Goal: Use online tool/utility: Use online tool/utility

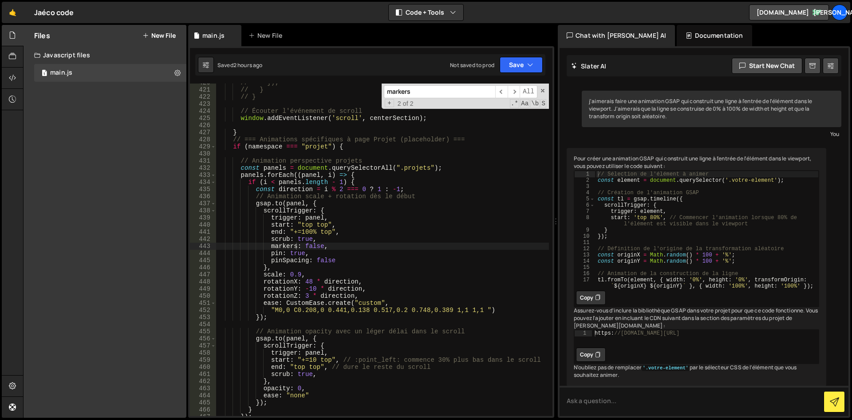
scroll to position [3484, 0]
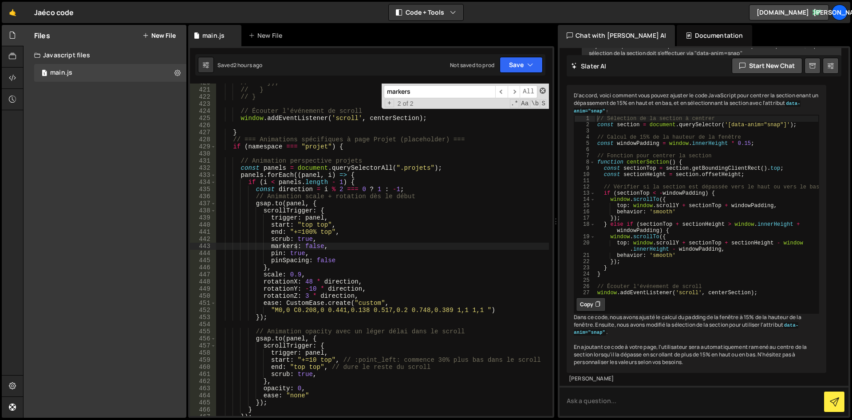
click at [541, 93] on span at bounding box center [543, 90] width 6 height 6
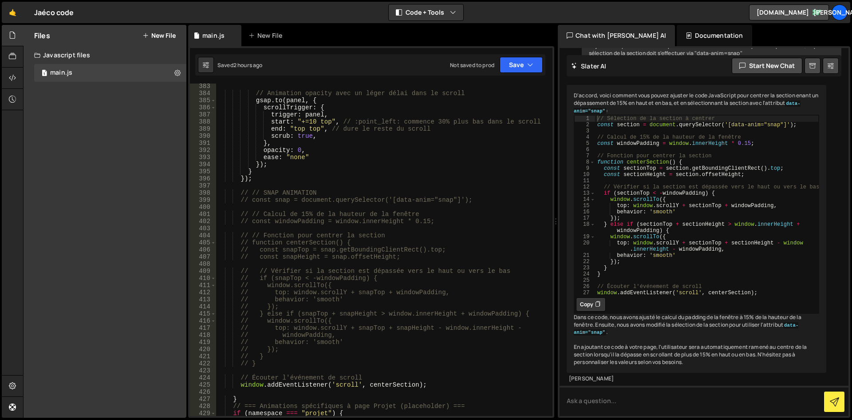
scroll to position [2771, 0]
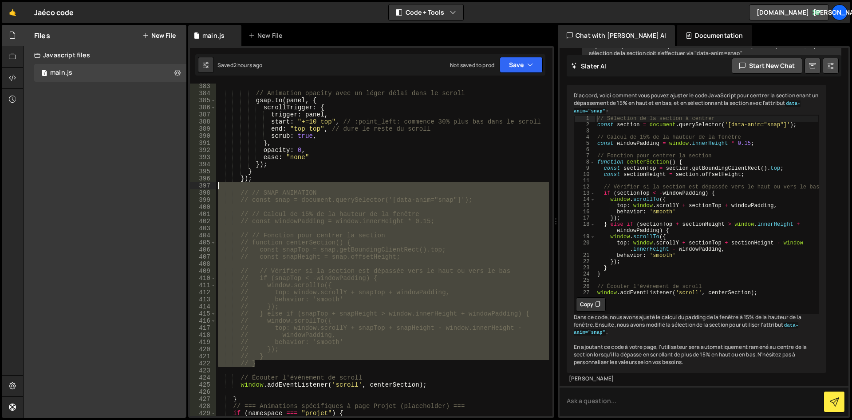
drag, startPoint x: 273, startPoint y: 363, endPoint x: 227, endPoint y: 188, distance: 180.8
click at [227, 188] on div "// Animation opacity avec un léger délai dans le scroll gsap . to ( panel , { s…" at bounding box center [382, 256] width 333 height 346
type textarea "// // SNAP ANIMATION"
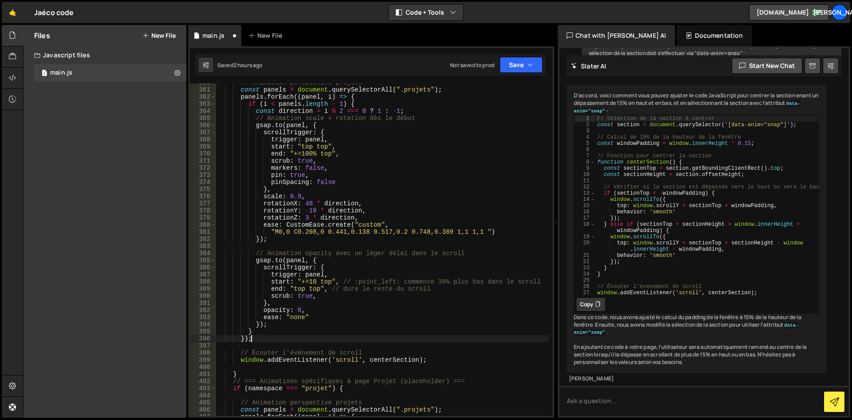
scroll to position [2691, 0]
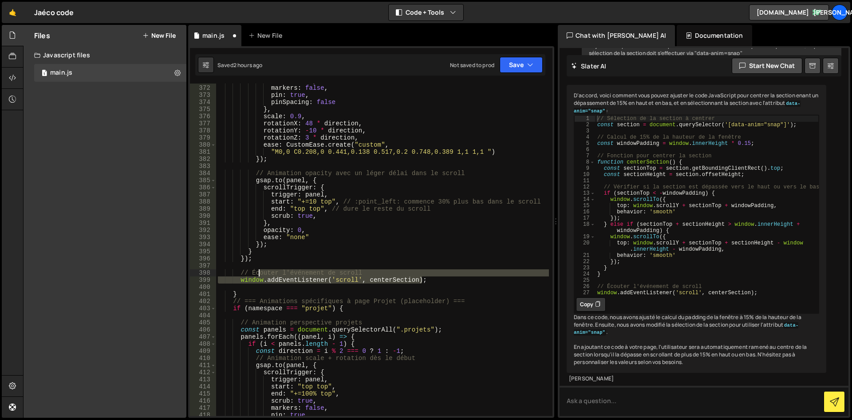
drag, startPoint x: 457, startPoint y: 283, endPoint x: 249, endPoint y: 273, distance: 208.4
click at [249, 273] on div "scrub : true , markers : false , pin : true , pinSpacing : false } , scale : 0.…" at bounding box center [382, 250] width 333 height 346
click at [274, 279] on div "scrub : true , markers : false , pin : true , pinSpacing : false } , scale : 0.…" at bounding box center [382, 249] width 333 height 332
click at [274, 279] on div "scrub : true , markers : false , pin : true , pinSpacing : false } , scale : 0.…" at bounding box center [382, 250] width 333 height 346
click at [274, 280] on div "scrub : true , markers : false , pin : true , pinSpacing : false } , scale : 0.…" at bounding box center [382, 250] width 333 height 346
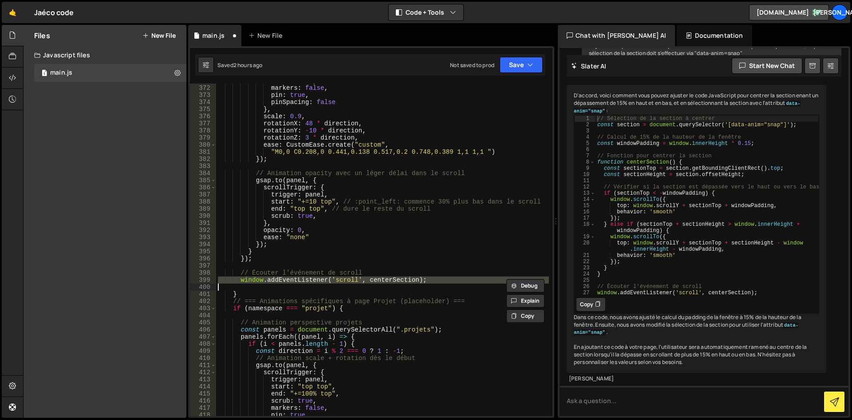
click at [233, 293] on div "scrub : true , markers : false , pin : true , pinSpacing : false } , scale : 0.…" at bounding box center [382, 250] width 333 height 346
click at [260, 278] on div "scrub : true , markers : false , pin : true , pinSpacing : false } , scale : 0.…" at bounding box center [382, 250] width 333 height 346
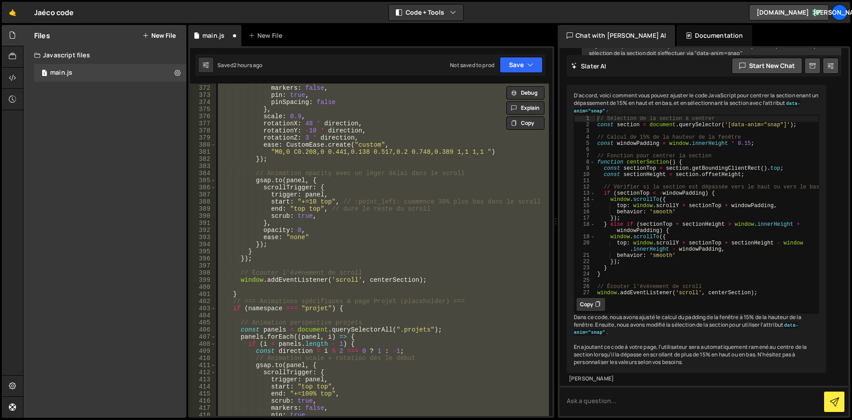
click at [367, 278] on div "scrub : true , markers : false , pin : true , pinSpacing : false } , scale : 0.…" at bounding box center [382, 249] width 333 height 332
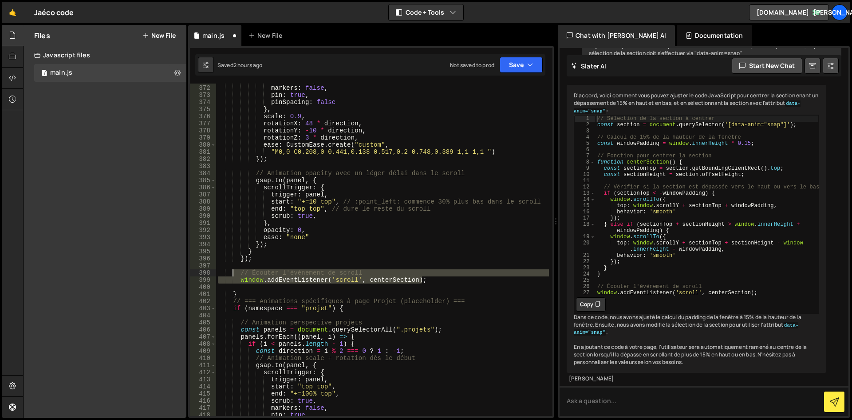
drag, startPoint x: 432, startPoint y: 282, endPoint x: 231, endPoint y: 273, distance: 201.3
click at [231, 273] on div "scrub : true , markers : false , pin : true , pinSpacing : false } , scale : 0.…" at bounding box center [382, 250] width 333 height 346
type textarea "// Écouter l'événement de scroll window.addEventListener('scroll', centerSectio…"
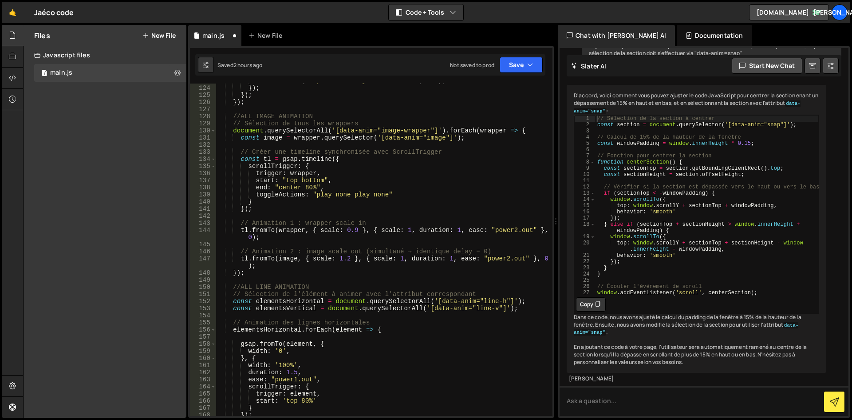
scroll to position [853, 0]
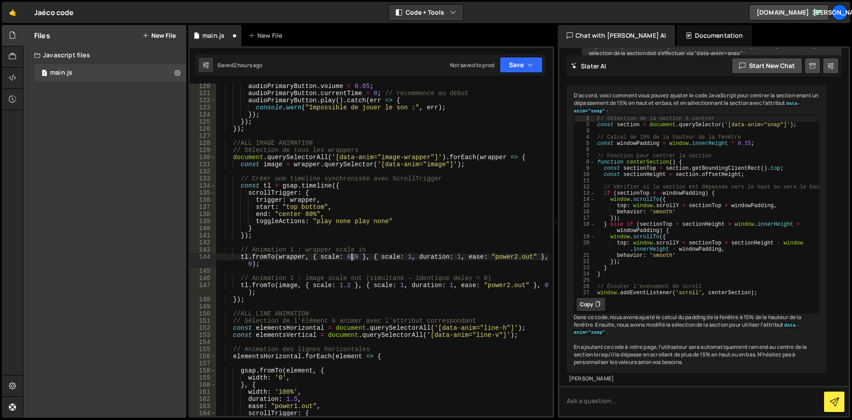
click at [353, 257] on div "audioPrimaryButton . volume = 0.05 ; audioPrimaryButton . currentTime = 0 ; // …" at bounding box center [382, 256] width 333 height 346
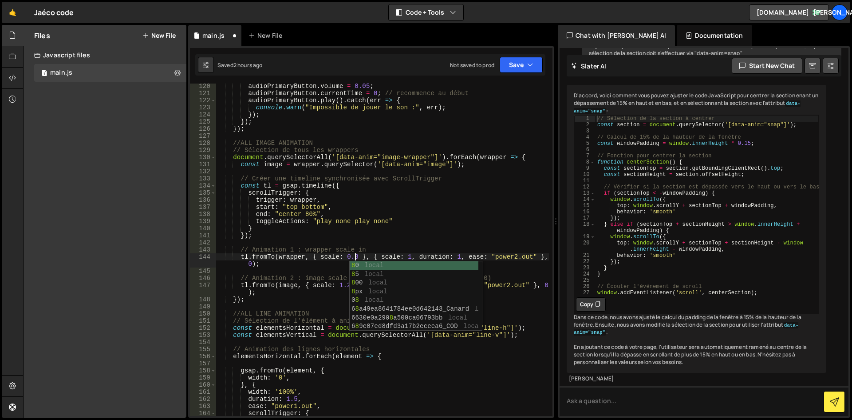
click at [376, 253] on div "audioPrimaryButton . volume = 0.05 ; audioPrimaryButton . currentTime = 0 ; // …" at bounding box center [382, 256] width 333 height 346
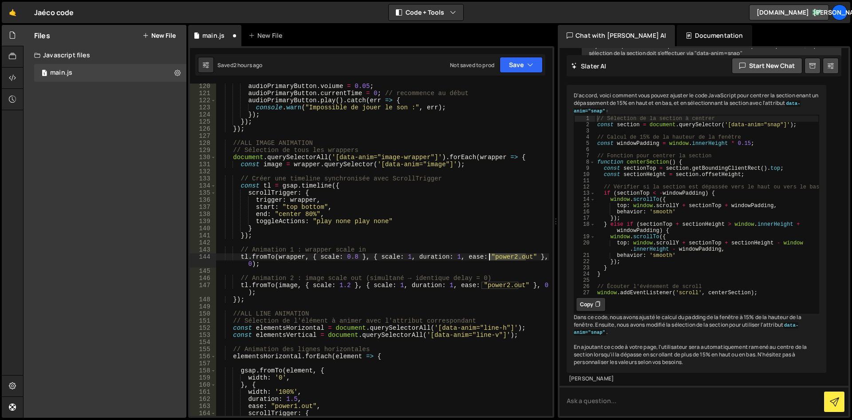
drag, startPoint x: 526, startPoint y: 257, endPoint x: 490, endPoint y: 257, distance: 36.4
click at [490, 257] on div "audioPrimaryButton . volume = 0.05 ; audioPrimaryButton . currentTime = 0 ; // …" at bounding box center [382, 256] width 333 height 346
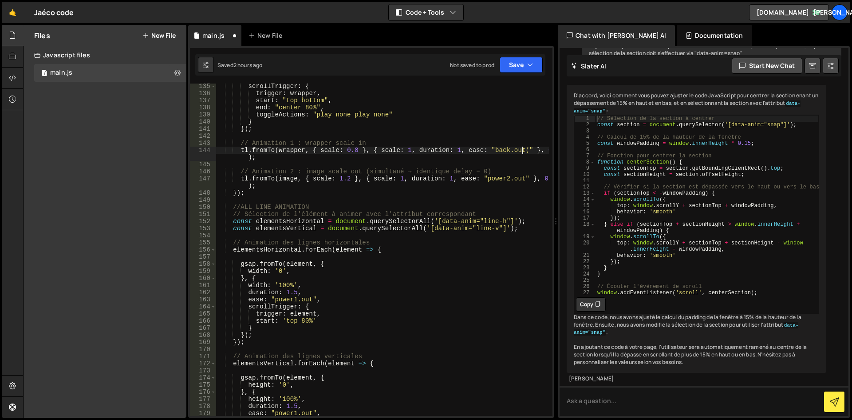
scroll to position [0, 21]
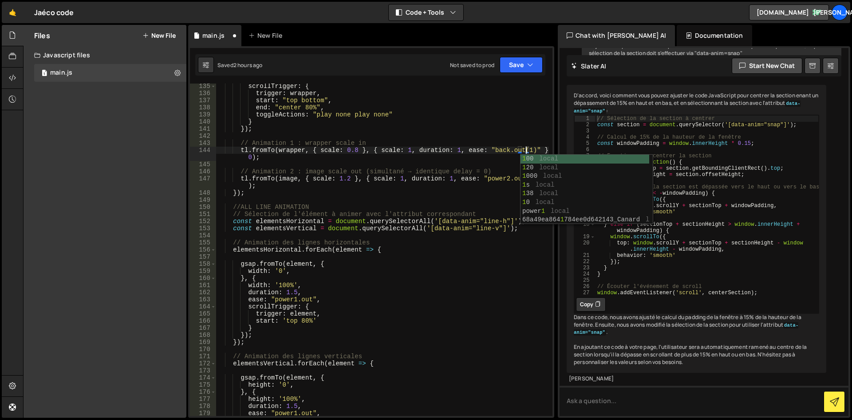
click at [502, 150] on div "scrollTrigger : { trigger : wrapper , start : "top bottom" , end : "center 80%"…" at bounding box center [382, 256] width 333 height 346
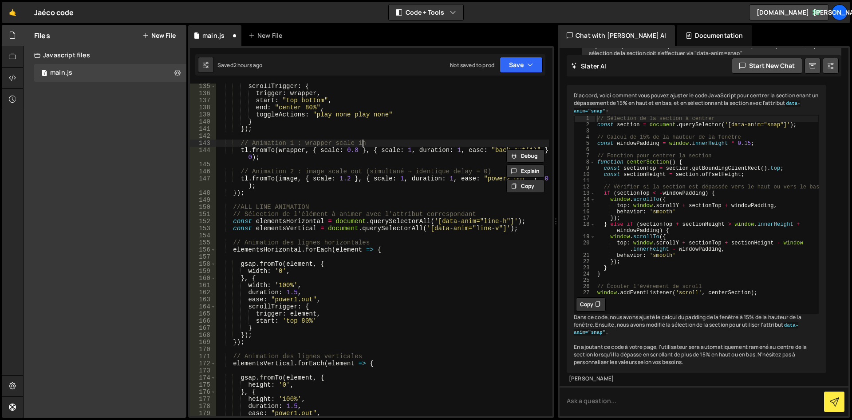
click at [530, 139] on div "scrollTrigger : { trigger : wrapper , start : "top bottom" , end : "center 80%"…" at bounding box center [382, 256] width 333 height 346
drag, startPoint x: 529, startPoint y: 150, endPoint x: 490, endPoint y: 150, distance: 39.5
click at [490, 150] on div "scrollTrigger : { trigger : wrapper , start : "top bottom" , end : "center 80%"…" at bounding box center [382, 256] width 333 height 346
click at [491, 178] on div "scrollTrigger : { trigger : wrapper , start : "top bottom" , end : "center 80%"…" at bounding box center [382, 256] width 333 height 346
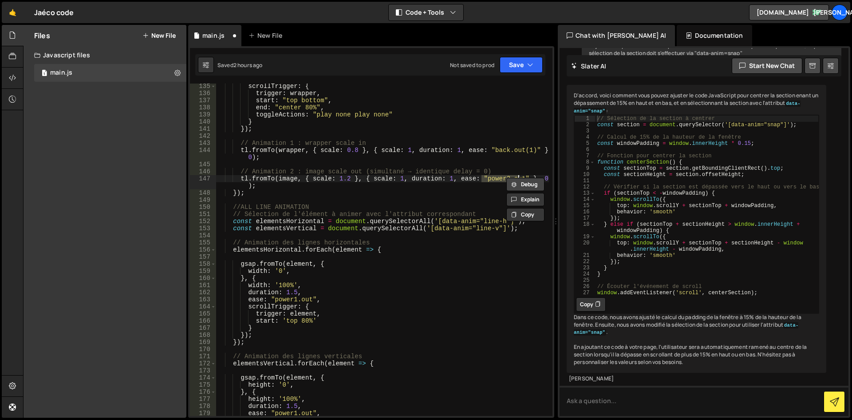
drag, startPoint x: 482, startPoint y: 178, endPoint x: 519, endPoint y: 178, distance: 37.3
click at [519, 178] on div "Debug Explain Copy main.js New File Saved 2 hours ago Not saved to prod Upgrade…" at bounding box center [371, 221] width 366 height 393
paste textarea "back.out(1)"
click at [471, 230] on div "scrollTrigger : { trigger : wrapper , start : "top bottom" , end : "center 80%"…" at bounding box center [382, 256] width 333 height 346
click at [464, 210] on div "scrollTrigger : { trigger : wrapper , start : "top bottom" , end : "center 80%"…" at bounding box center [382, 256] width 333 height 346
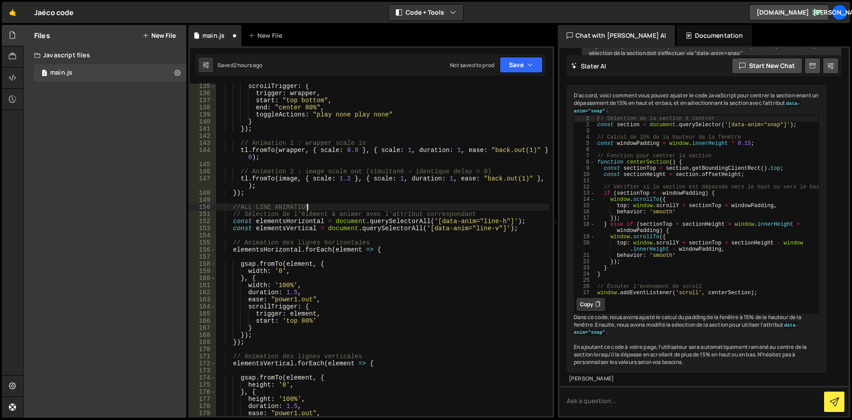
scroll to position [0, 6]
click at [432, 193] on div "scrollTrigger : { trigger : wrapper , start : "top bottom" , end : "center 80%"…" at bounding box center [382, 256] width 333 height 346
click at [353, 149] on div "scrollTrigger : { trigger : wrapper , start : "top bottom" , end : "center 80%"…" at bounding box center [382, 256] width 333 height 346
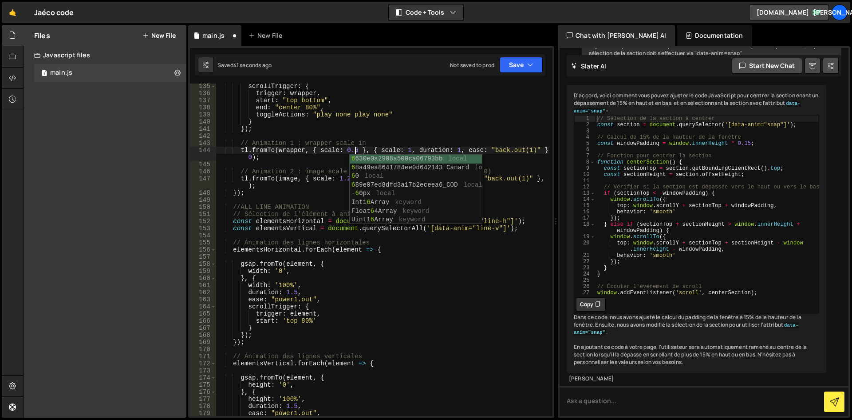
scroll to position [0, 9]
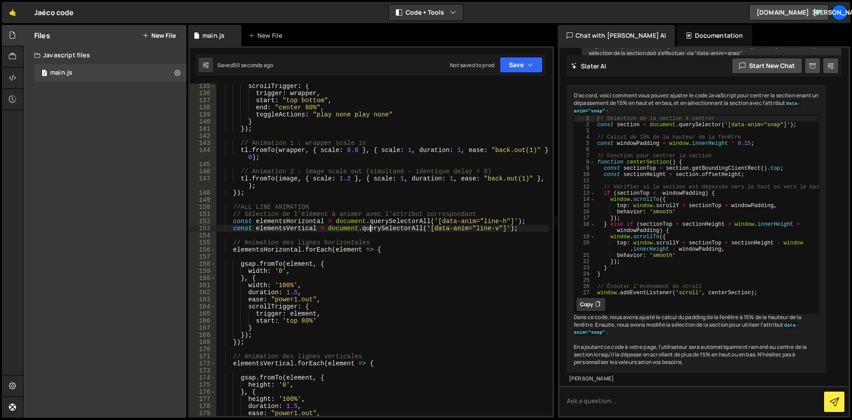
click at [369, 229] on div "scrollTrigger : { trigger : wrapper , start : "top bottom" , end : "center 80%"…" at bounding box center [382, 256] width 333 height 346
click at [304, 188] on div "scrollTrigger : { trigger : wrapper , start : "top bottom" , end : "center 80%"…" at bounding box center [382, 256] width 333 height 346
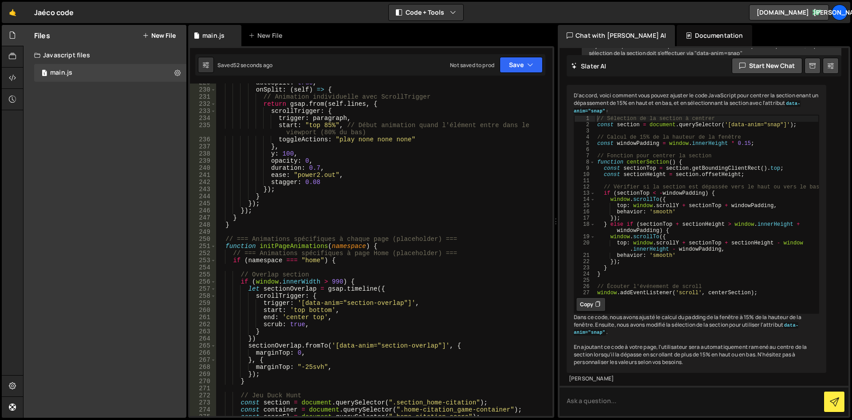
scroll to position [1706, 0]
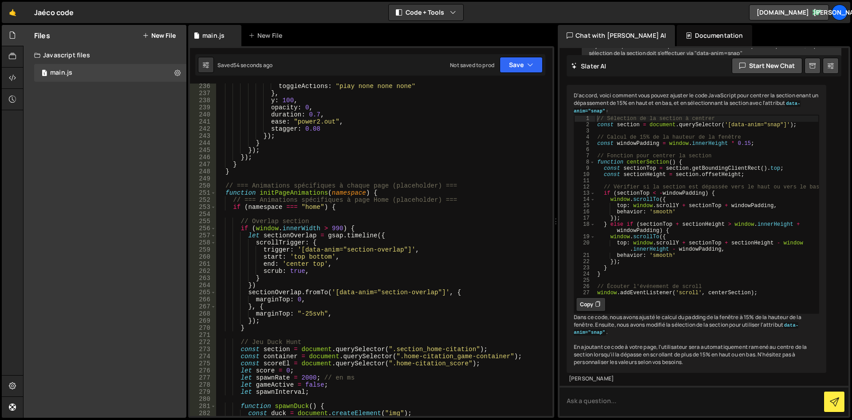
click at [243, 219] on div "toggleActions : "play none none none" } , y : 100 , opacity : 0 , duration : 0.…" at bounding box center [382, 256] width 333 height 346
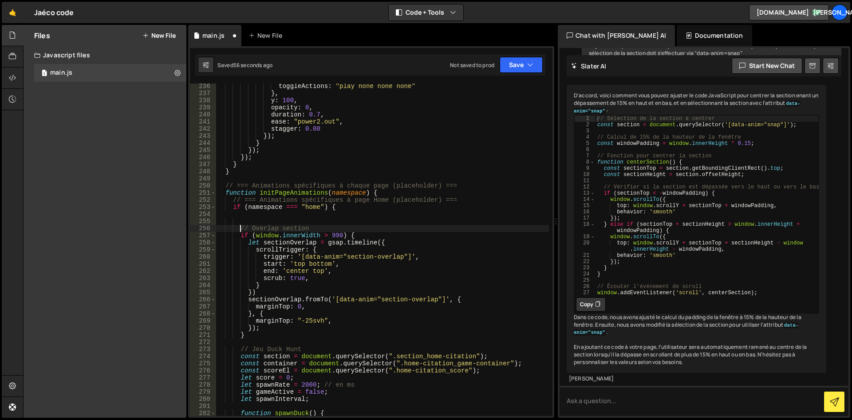
type textarea "// Overlap section"
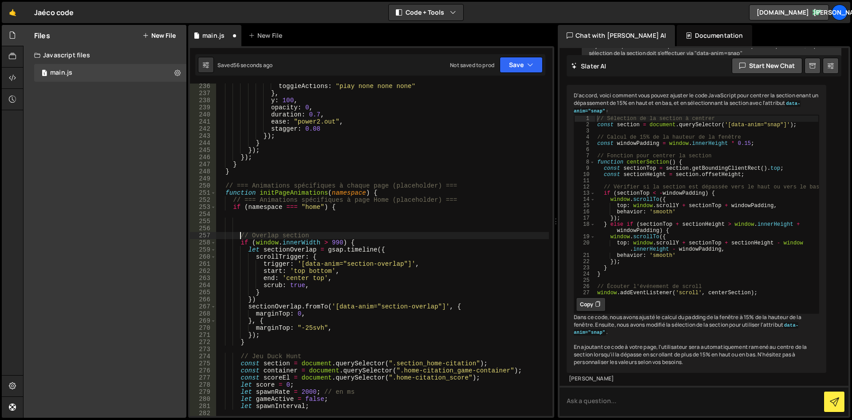
scroll to position [0, 1]
click at [253, 220] on div "toggleActions : "play none none none" } , y : 100 , opacity : 0 , duration : 0.…" at bounding box center [382, 256] width 333 height 346
paste textarea "});"
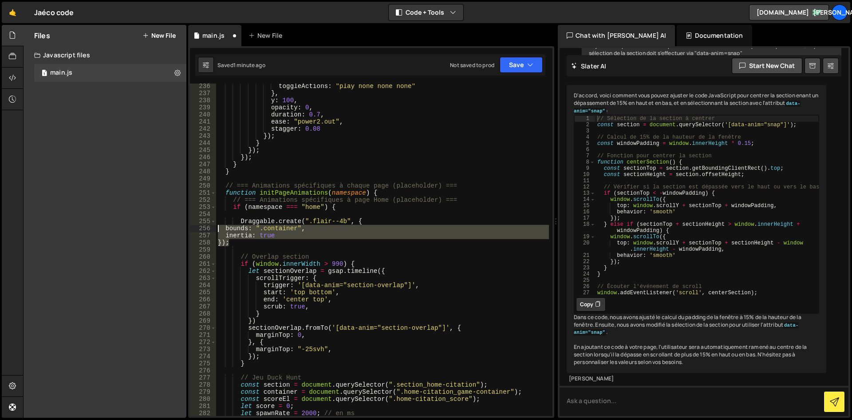
drag, startPoint x: 234, startPoint y: 238, endPoint x: 216, endPoint y: 229, distance: 21.0
click at [216, 229] on div "}); 236 237 238 239 240 241 242 243 244 245 246 247 248 249 250 251 252 253 254…" at bounding box center [371, 249] width 363 height 332
click at [278, 236] on div "toggleActions : "play none none none" } , y : 100 , opacity : 0 , duration : 0.…" at bounding box center [382, 249] width 333 height 332
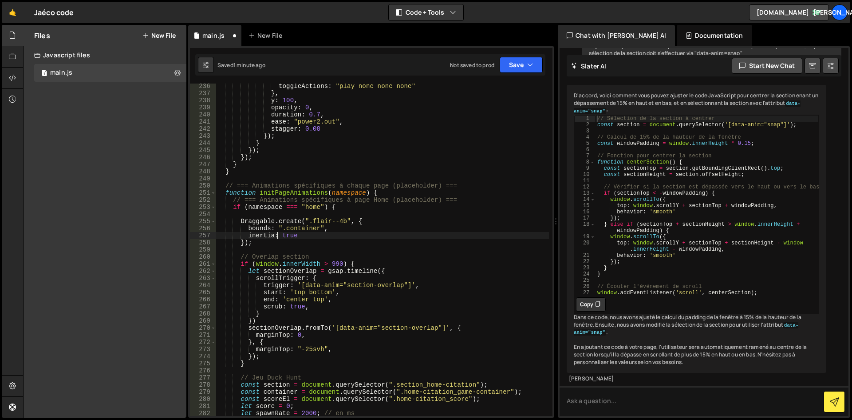
click at [319, 219] on div "toggleActions : "play none none none" } , y : 100 , opacity : 0 , duration : 0.…" at bounding box center [382, 256] width 333 height 346
drag, startPoint x: 344, startPoint y: 221, endPoint x: 309, endPoint y: 222, distance: 34.6
click at [309, 222] on div "toggleActions : "play none none none" } , y : 100 , opacity : 0 , duration : 0.…" at bounding box center [382, 256] width 333 height 346
drag, startPoint x: 407, startPoint y: 285, endPoint x: 301, endPoint y: 285, distance: 106.1
click at [301, 285] on div "toggleActions : "play none none none" } , y : 100 , opacity : 0 , duration : 0.…" at bounding box center [382, 256] width 333 height 346
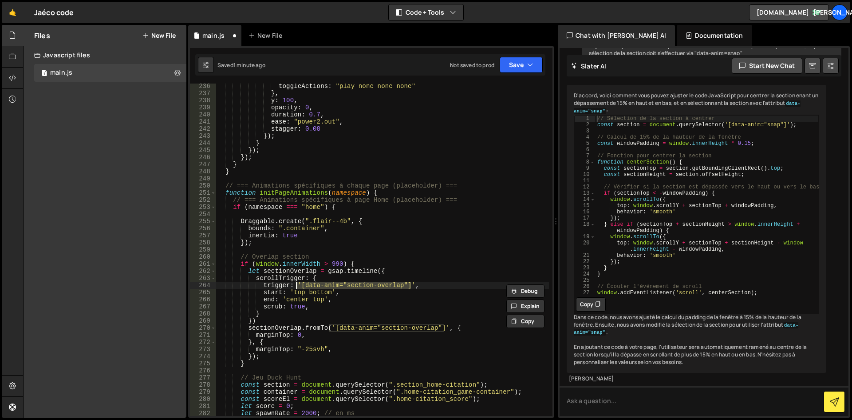
drag, startPoint x: 409, startPoint y: 285, endPoint x: 297, endPoint y: 285, distance: 112.3
click at [297, 285] on div "toggleActions : "play none none none" } , y : 100 , opacity : 0 , duration : 0.…" at bounding box center [382, 256] width 333 height 346
drag, startPoint x: 348, startPoint y: 219, endPoint x: 304, endPoint y: 222, distance: 43.6
click at [304, 222] on div "toggleActions : "play none none none" } , y : 100 , opacity : 0 , duration : 0.…" at bounding box center [382, 256] width 333 height 346
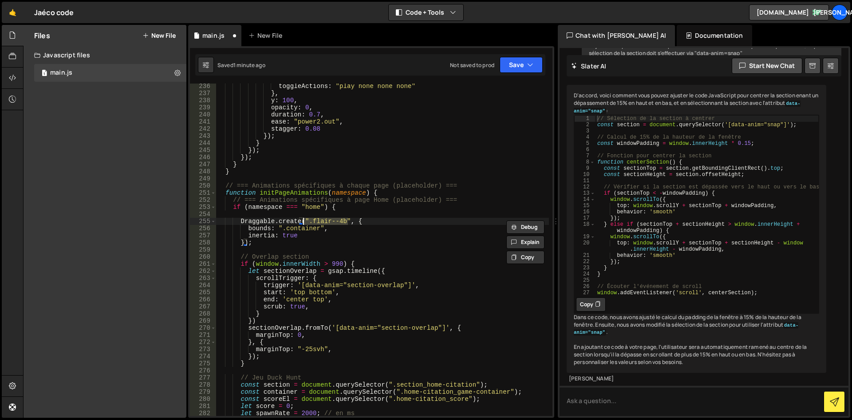
paste textarea "'[data-anim="section-overlap"]'"
click at [344, 221] on div "toggleActions : "play none none none" } , y : 100 , opacity : 0 , duration : 0.…" at bounding box center [382, 256] width 333 height 346
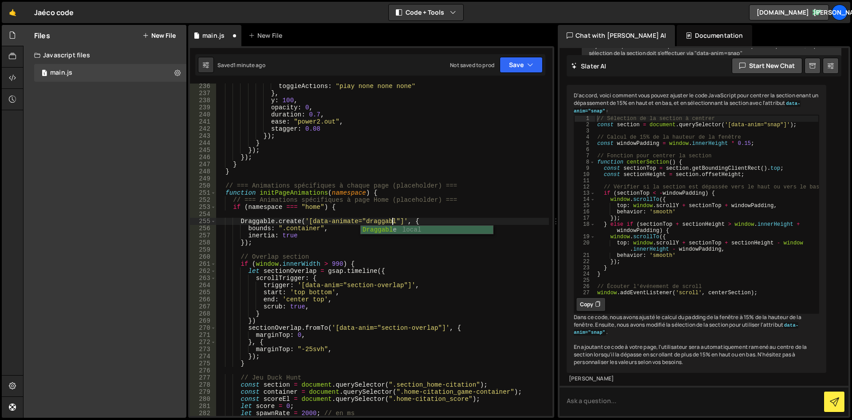
scroll to position [0, 12]
click at [332, 235] on div "toggleActions : "play none none none" } , y : 100 , opacity : 0 , duration : 0.…" at bounding box center [382, 256] width 333 height 346
drag, startPoint x: 305, startPoint y: 223, endPoint x: 407, endPoint y: 222, distance: 102.1
click at [407, 222] on div "toggleActions : "play none none none" } , y : 100 , opacity : 0 , duration : 0.…" at bounding box center [382, 256] width 333 height 346
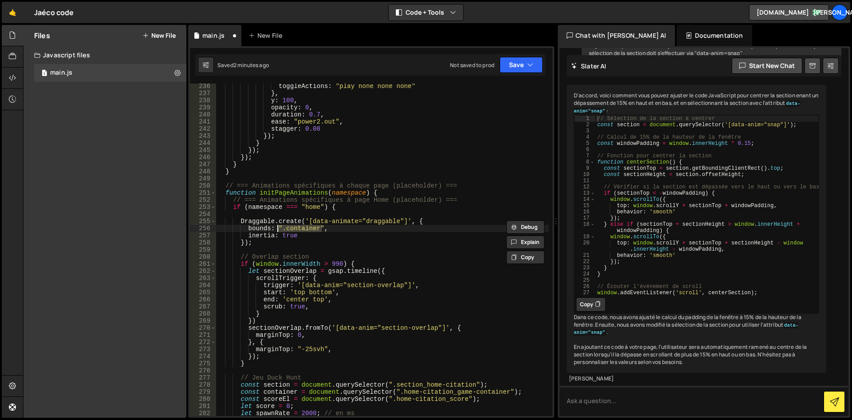
drag, startPoint x: 321, startPoint y: 228, endPoint x: 278, endPoint y: 228, distance: 43.1
click at [278, 228] on div "toggleActions : "play none none none" } , y : 100 , opacity : 0 , duration : 0.…" at bounding box center [382, 256] width 333 height 346
paste textarea "'[data-animate="draggable"]'"
click at [350, 227] on div "toggleActions : "play none none none" } , y : 100 , opacity : 0 , duration : 0.…" at bounding box center [382, 256] width 333 height 346
click at [340, 229] on div "toggleActions : "play none none none" } , y : 100 , opacity : 0 , duration : 0.…" at bounding box center [382, 256] width 333 height 346
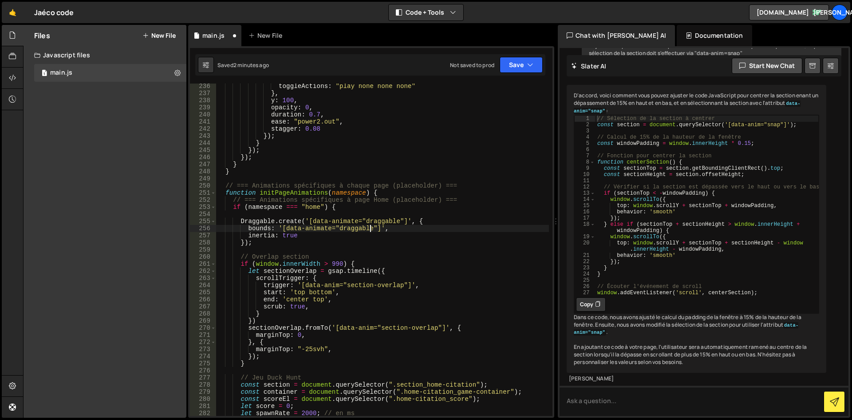
click at [371, 228] on div "toggleActions : "play none none none" } , y : 100 , opacity : 0 , duration : 0.…" at bounding box center [382, 256] width 333 height 346
click at [388, 230] on div "toggleActions : "play none none none" } , y : 100 , opacity : 0 , duration : 0.…" at bounding box center [382, 256] width 333 height 346
click at [400, 235] on div "toggleActions : "play none none none" } , y : 100 , opacity : 0 , duration : 0.…" at bounding box center [382, 256] width 333 height 346
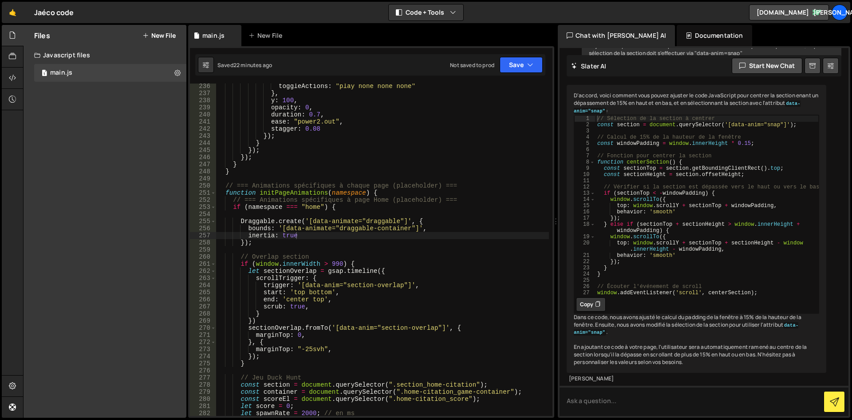
click at [482, 225] on div "toggleActions : "play none none none" } , y : 100 , opacity : 0 , duration : 0.…" at bounding box center [382, 256] width 333 height 346
click at [431, 119] on div "toggleActions : "play none none none" } , y : 100 , opacity : 0 , duration : 0.…" at bounding box center [382, 256] width 333 height 346
type textarea "ease: "power2.out","
